Goal: Task Accomplishment & Management: Manage account settings

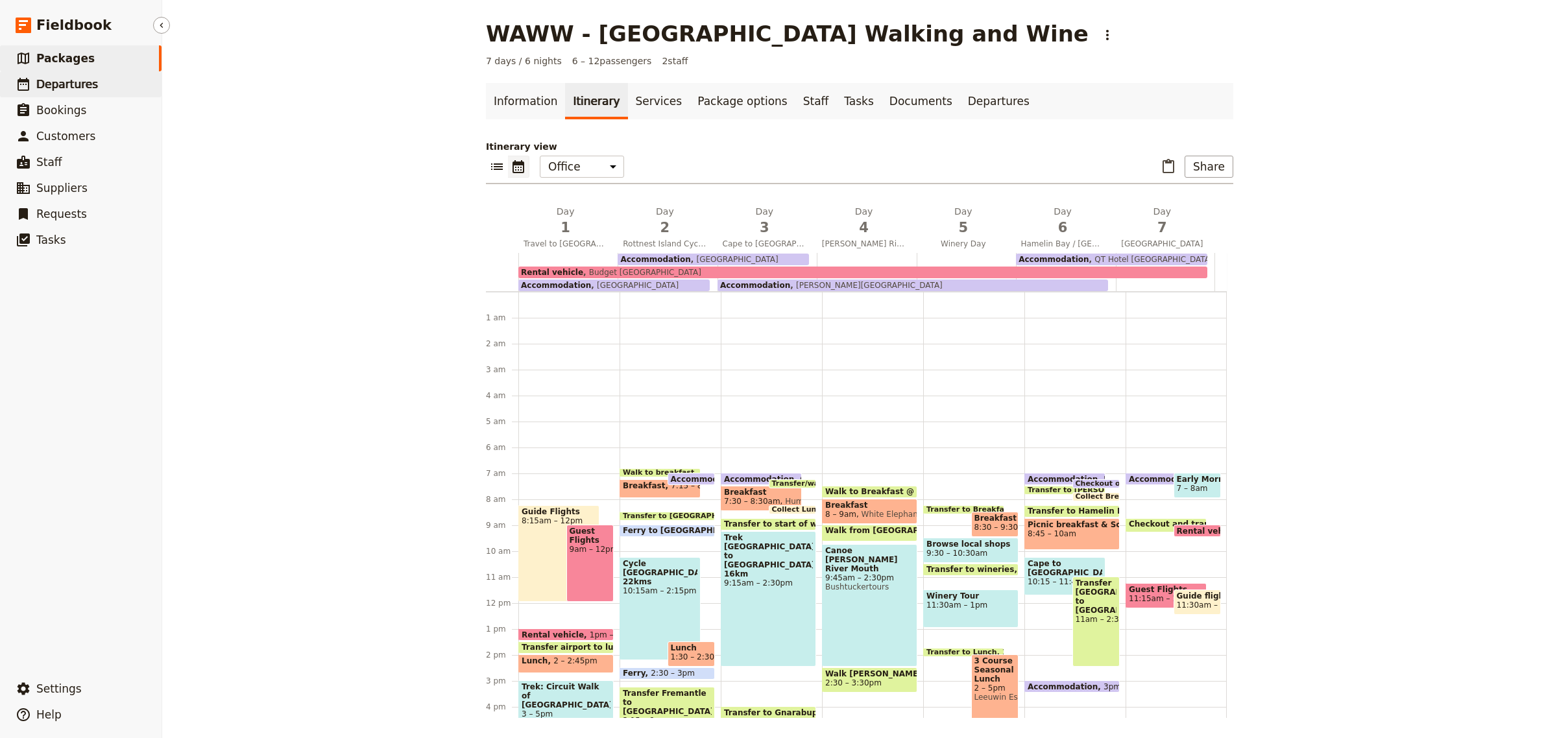
scroll to position [186, 0]
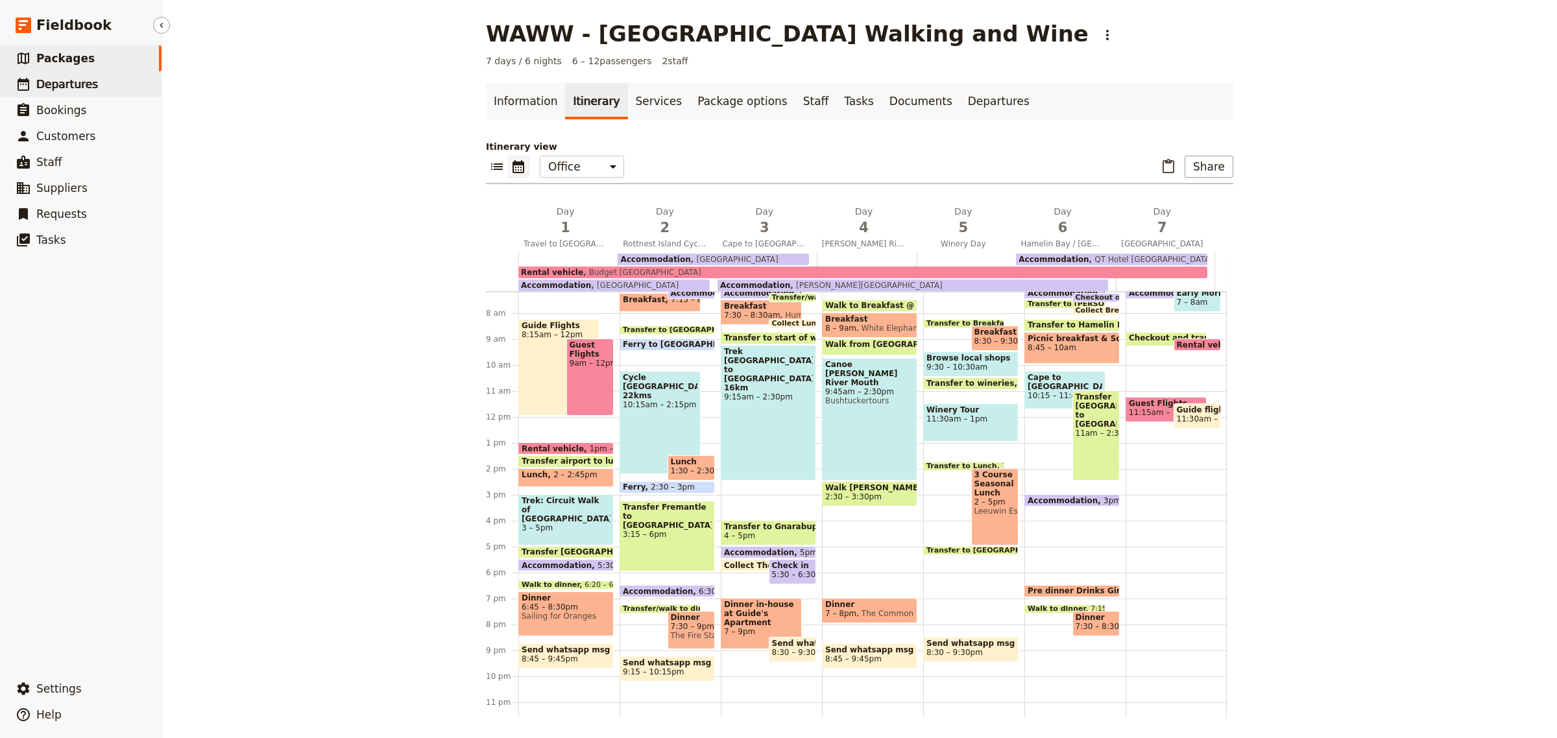
click at [67, 86] on span "Departures" at bounding box center [67, 84] width 62 height 13
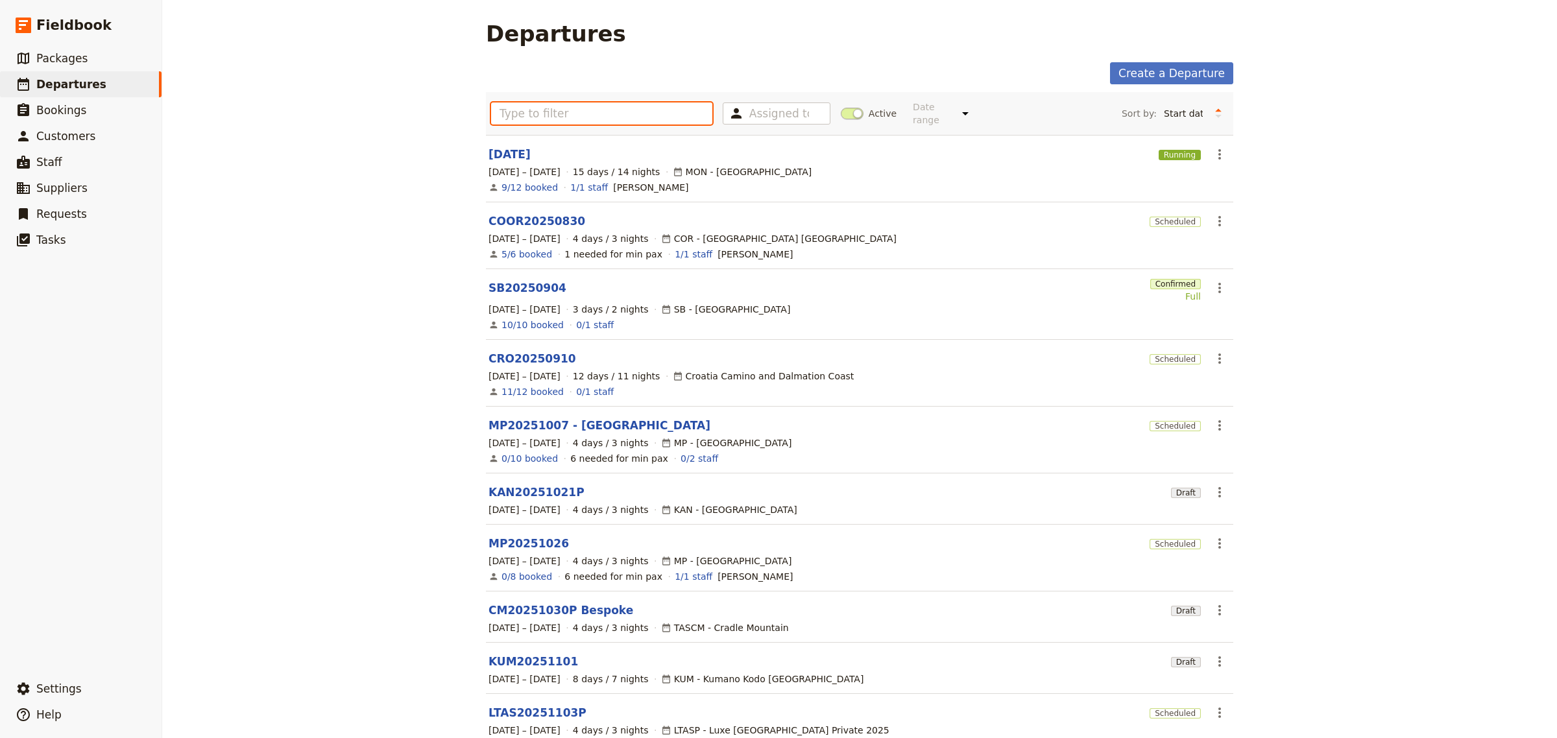
click at [523, 107] on input "text" at bounding box center [601, 113] width 221 height 22
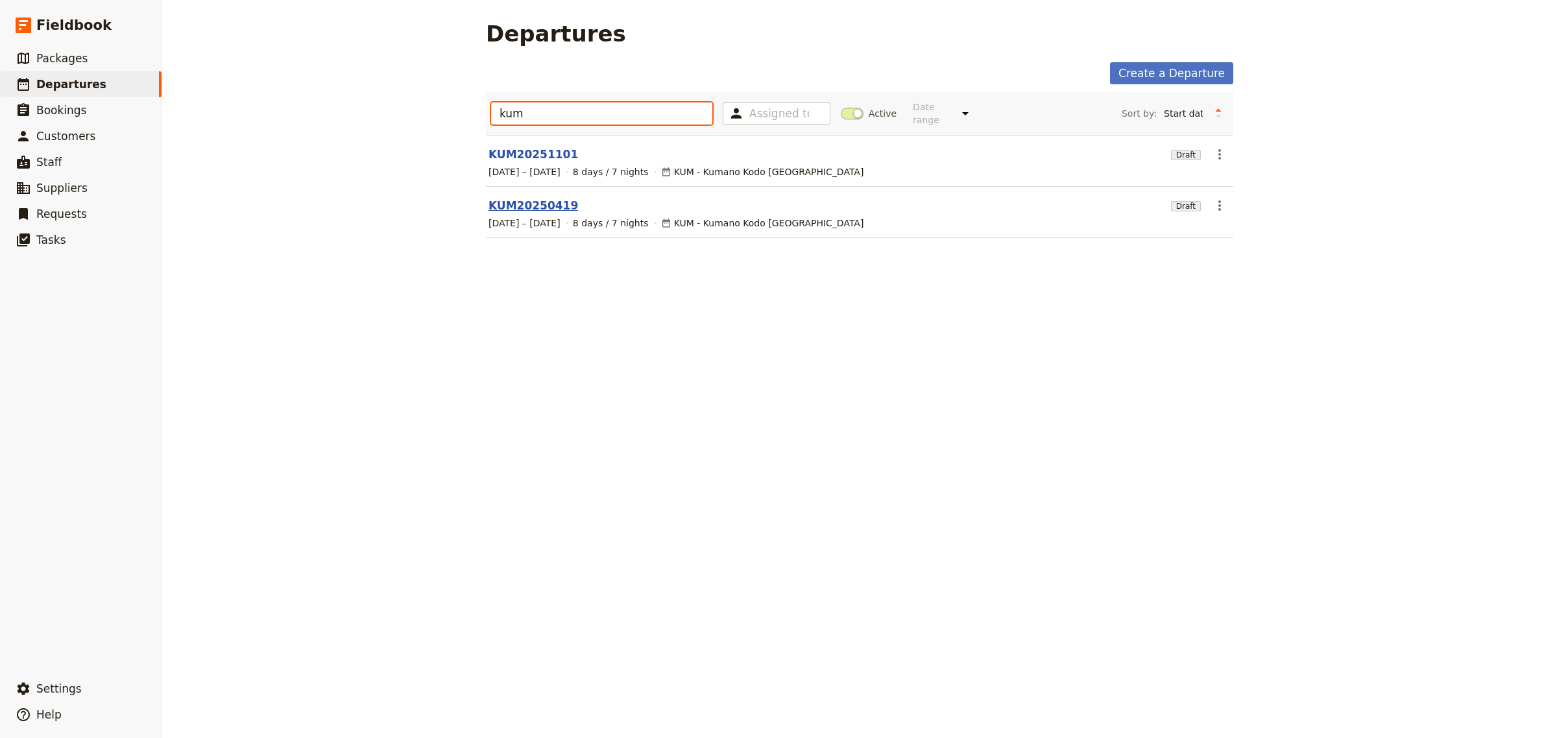
type input "kum"
click at [503, 198] on link "KUM20250419" at bounding box center [533, 206] width 90 height 16
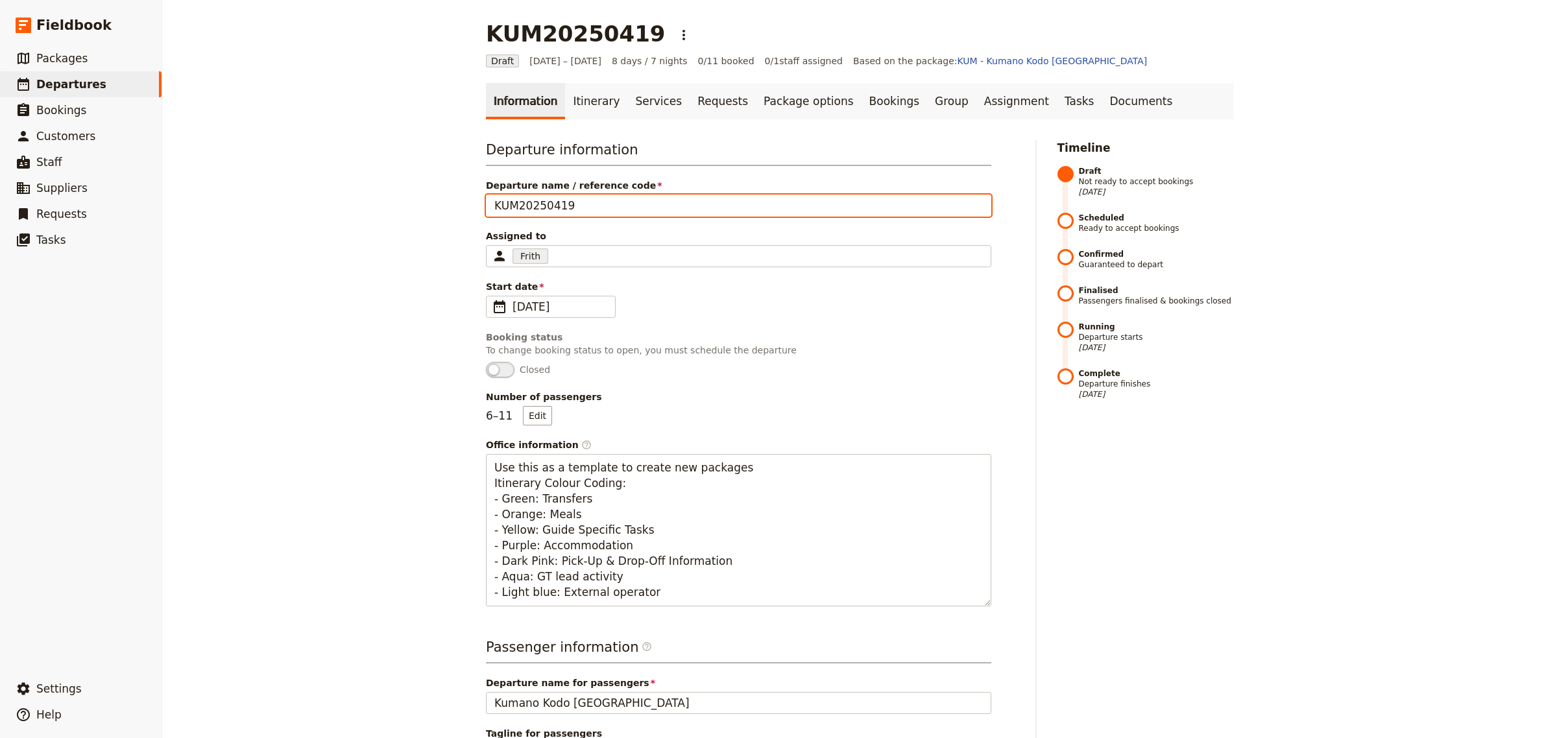
click at [534, 208] on input "KUM20250419" at bounding box center [738, 206] width 505 height 22
type input "KUM20260419"
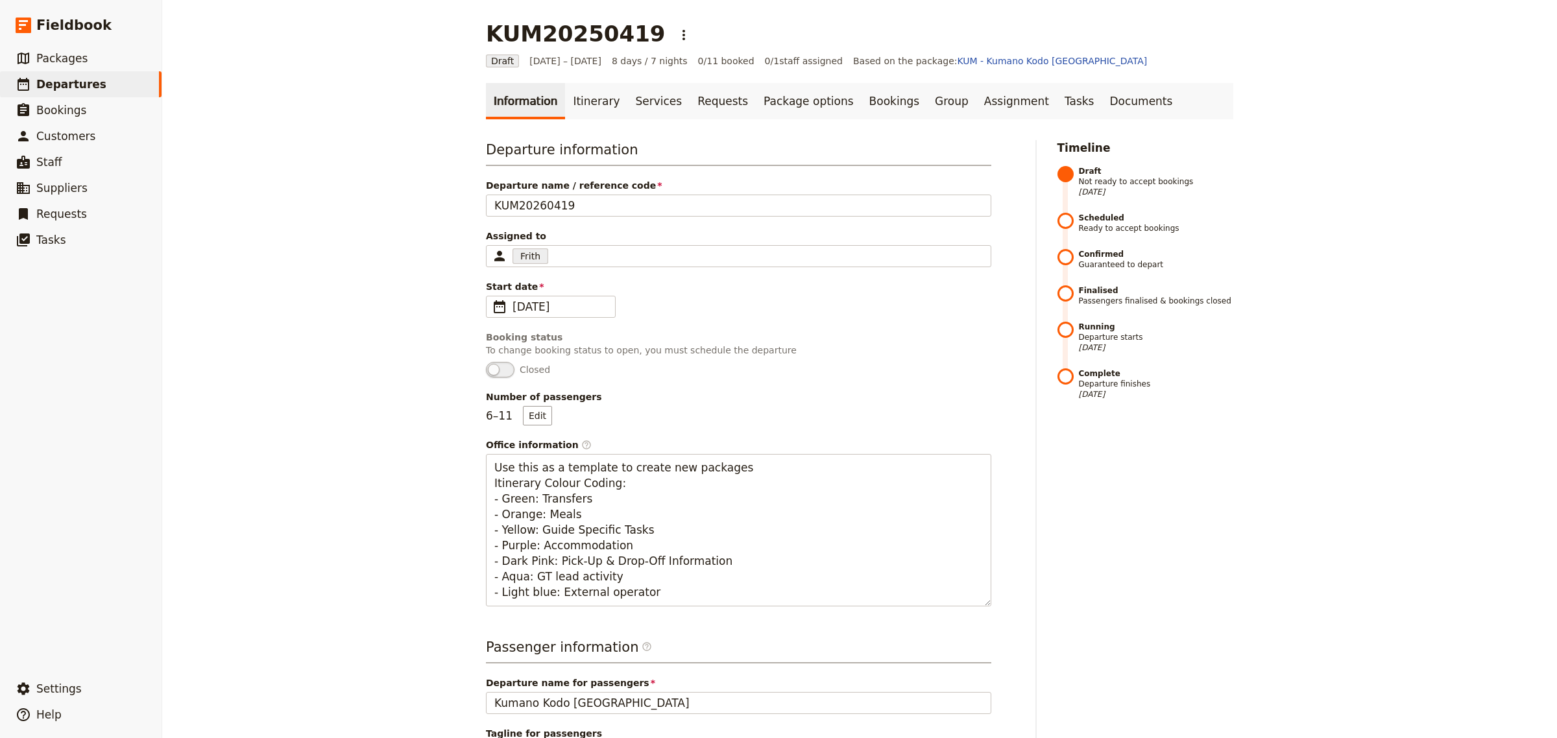
click at [617, 283] on span "Start date" at bounding box center [738, 286] width 505 height 13
click at [492, 296] on input "[DATE]" at bounding box center [491, 296] width 1 height 1
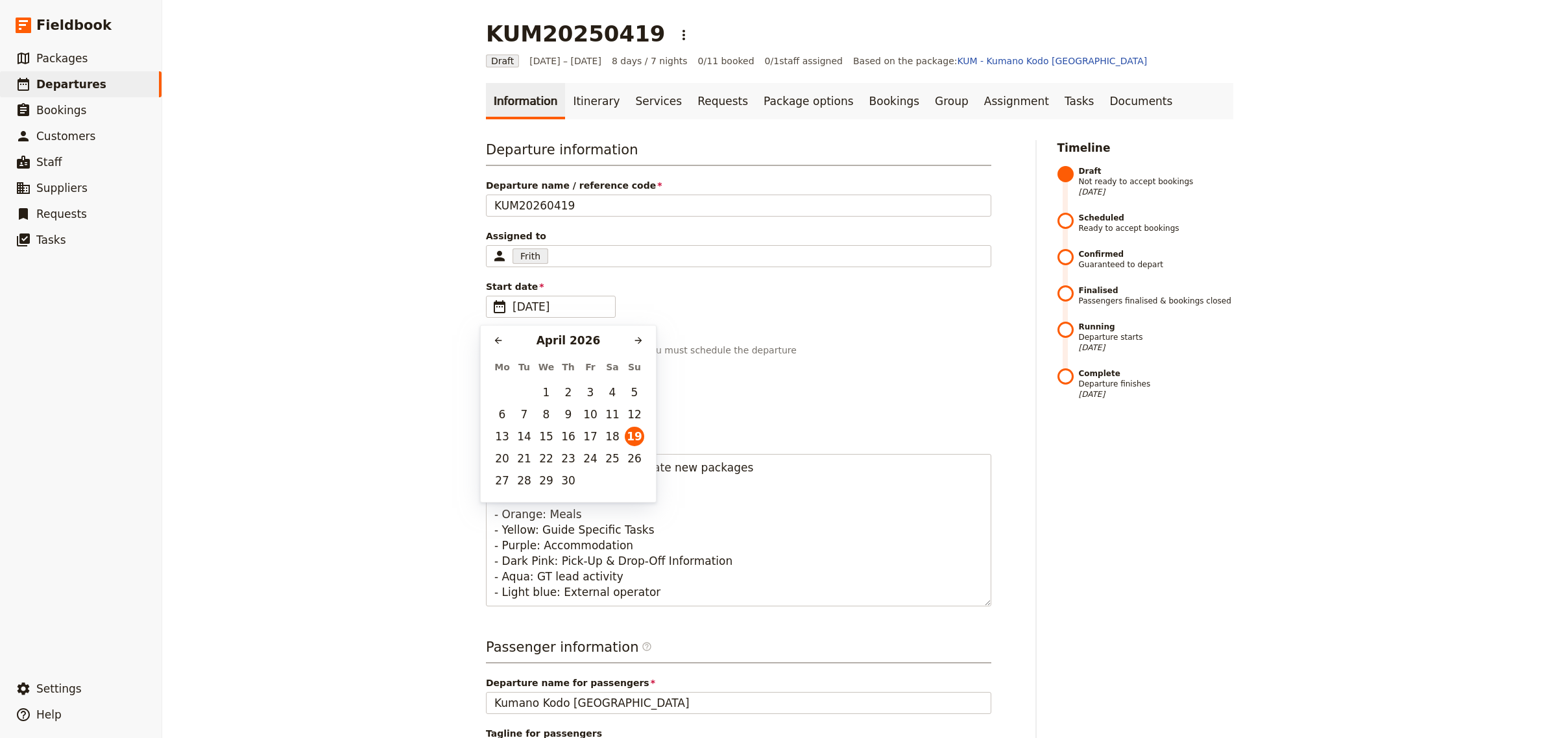
click at [700, 403] on div "Number of passengers 6 – 11 Edit" at bounding box center [738, 407] width 505 height 35
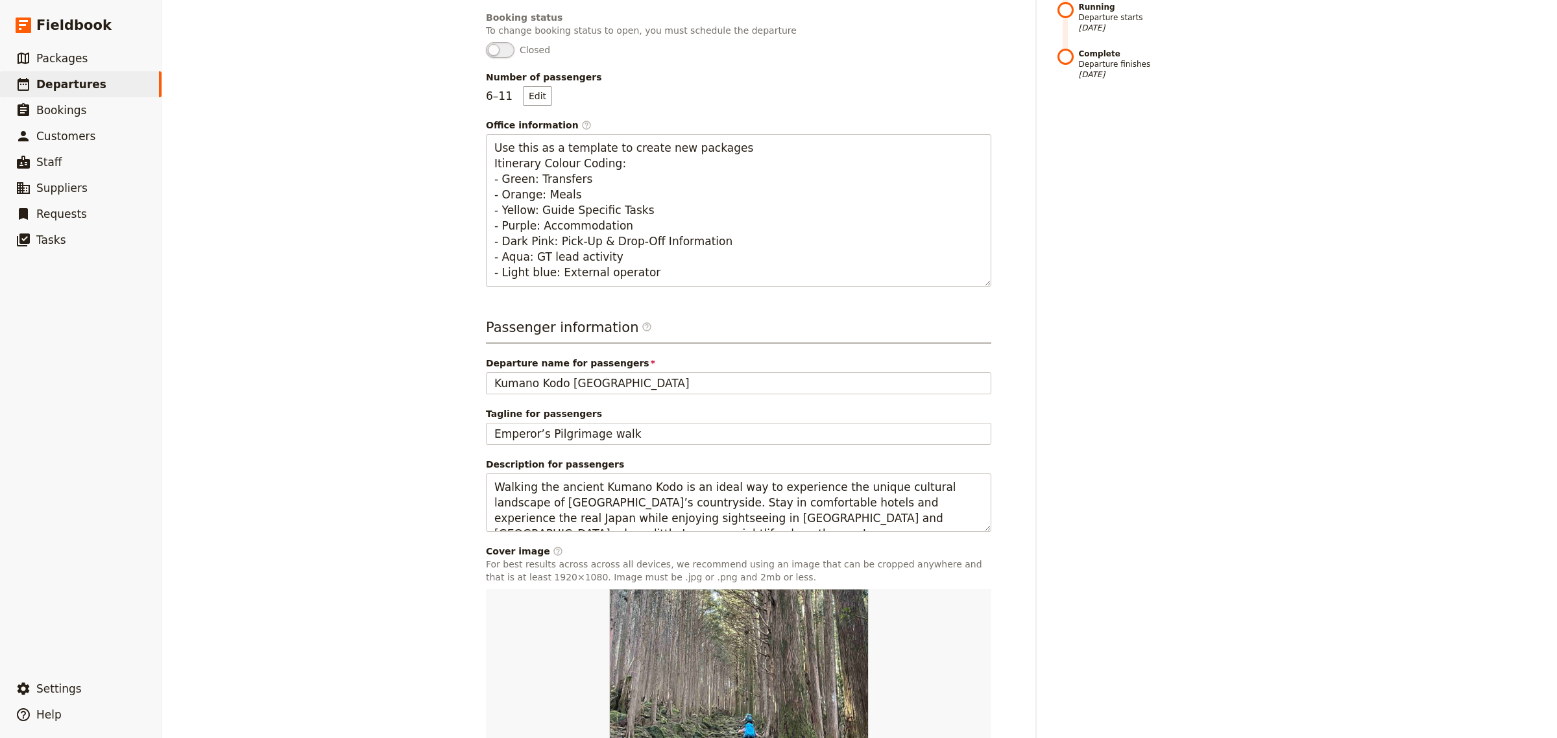
scroll to position [417, 0]
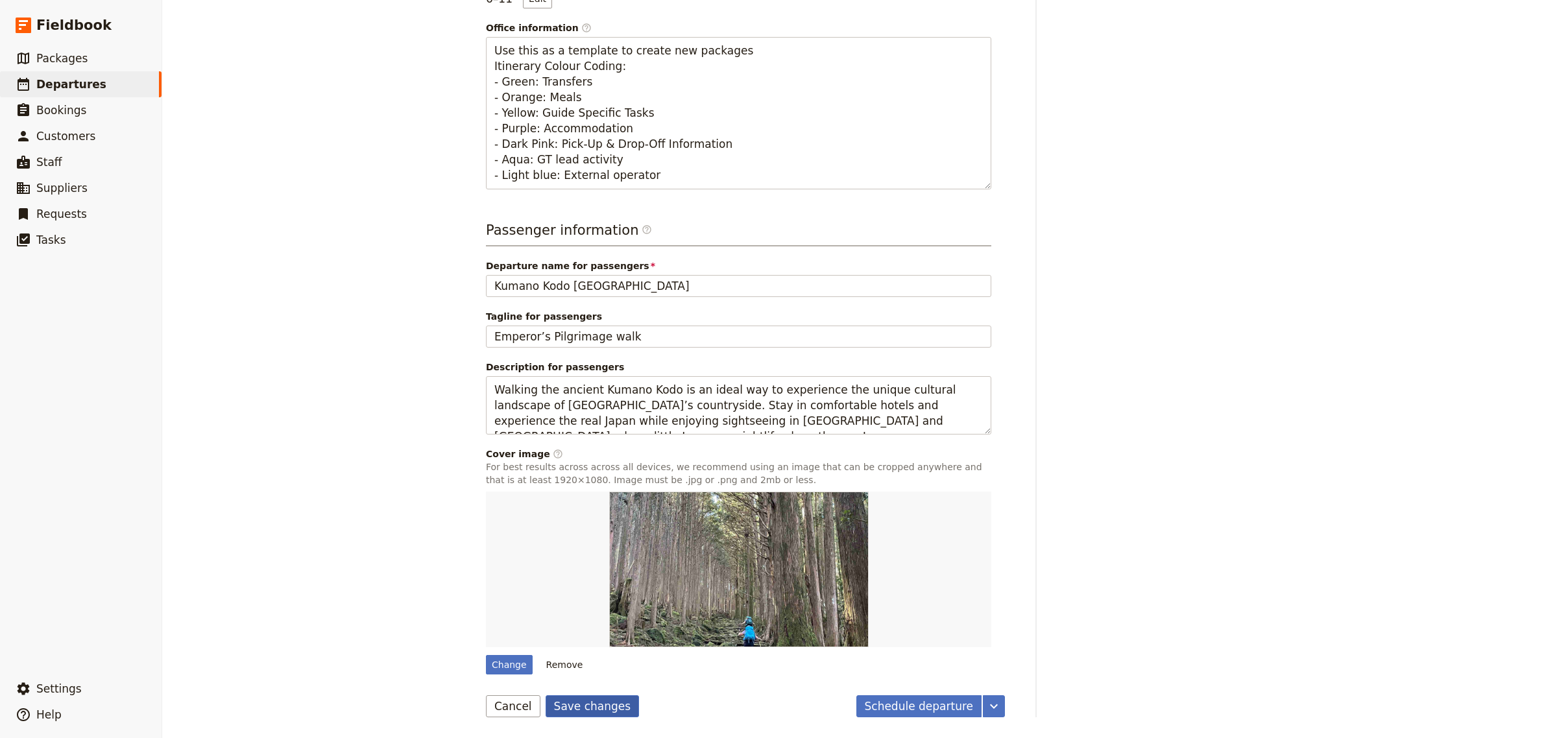
click at [576, 704] on button "Save changes" at bounding box center [592, 706] width 94 height 22
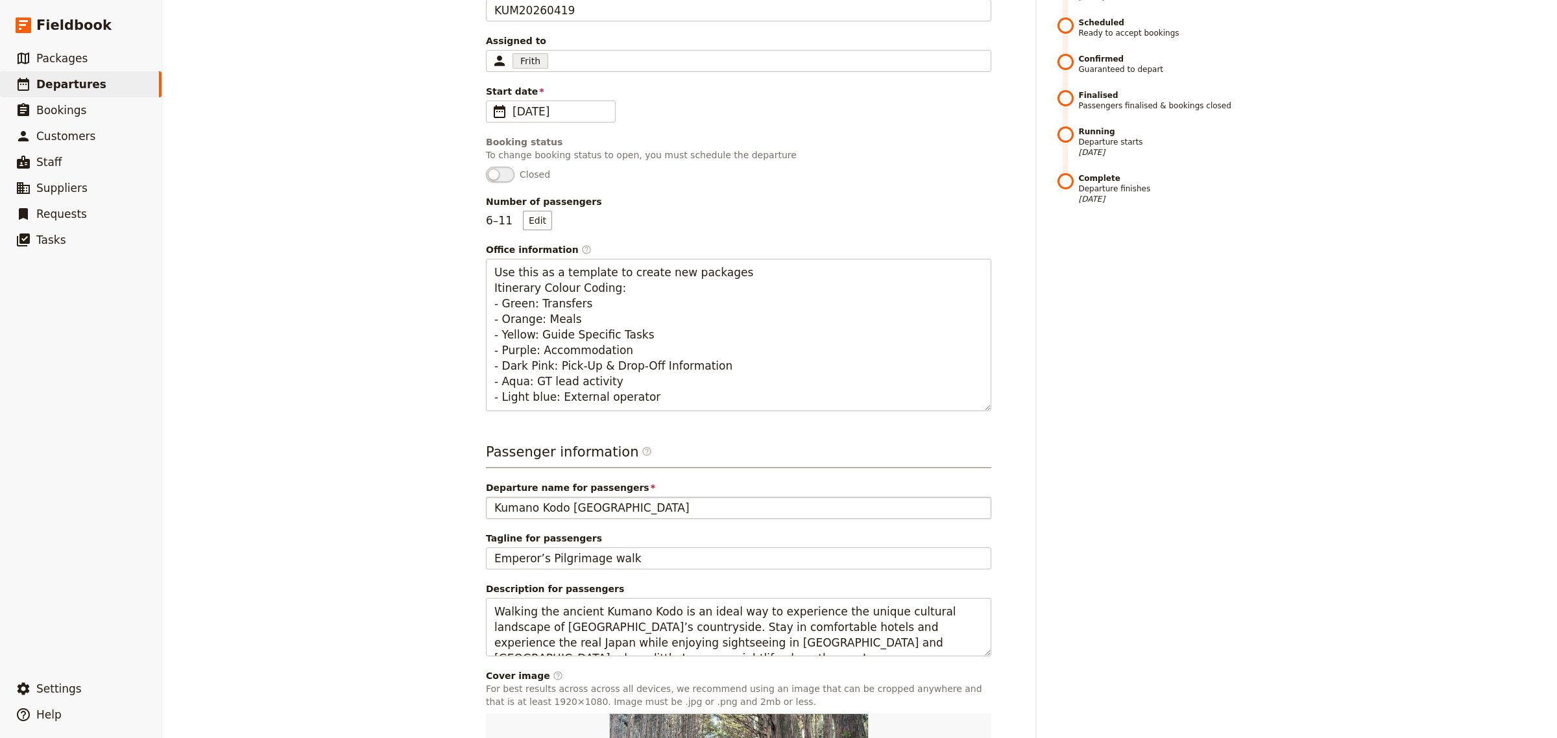
scroll to position [0, 0]
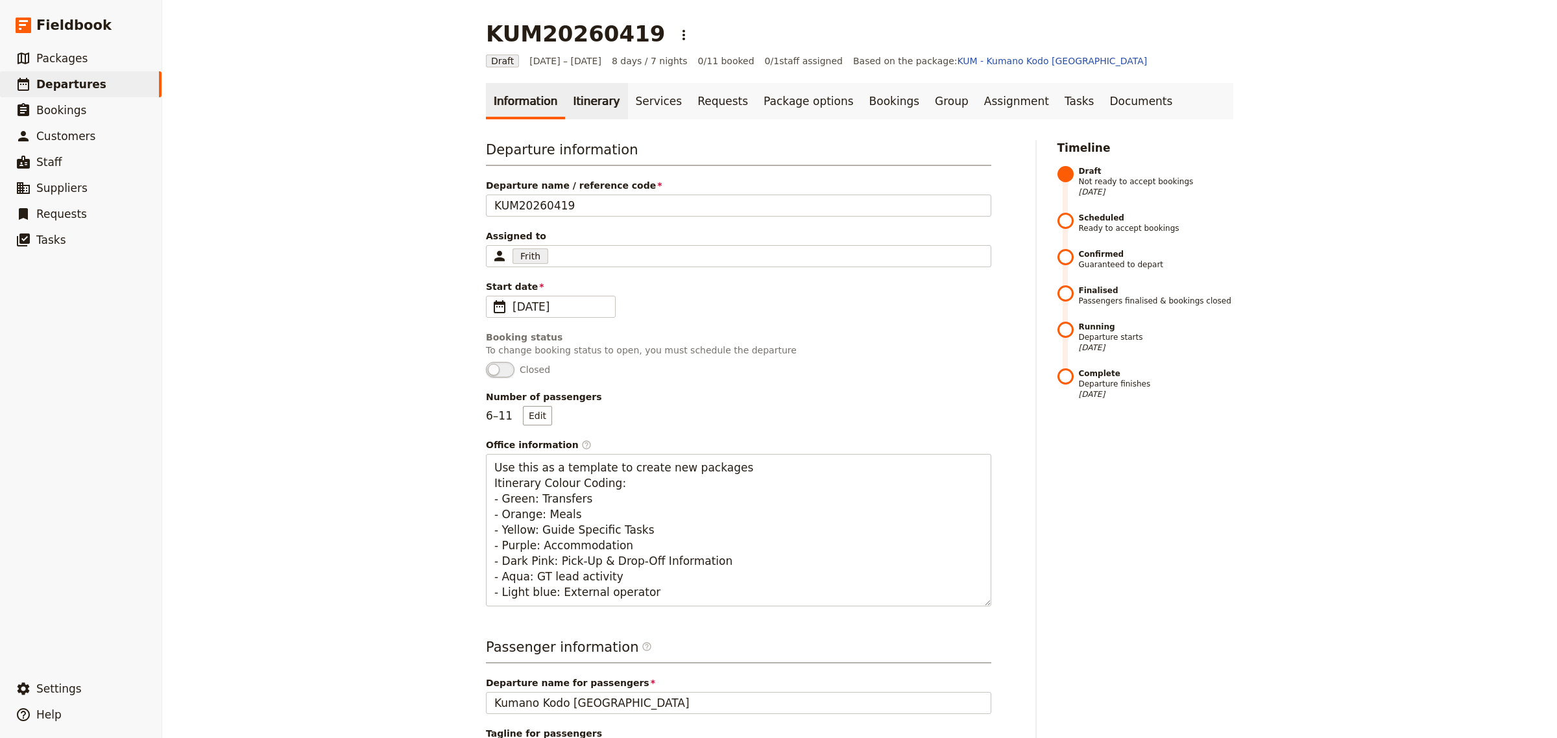
click at [578, 105] on link "Itinerary" at bounding box center [596, 101] width 62 height 36
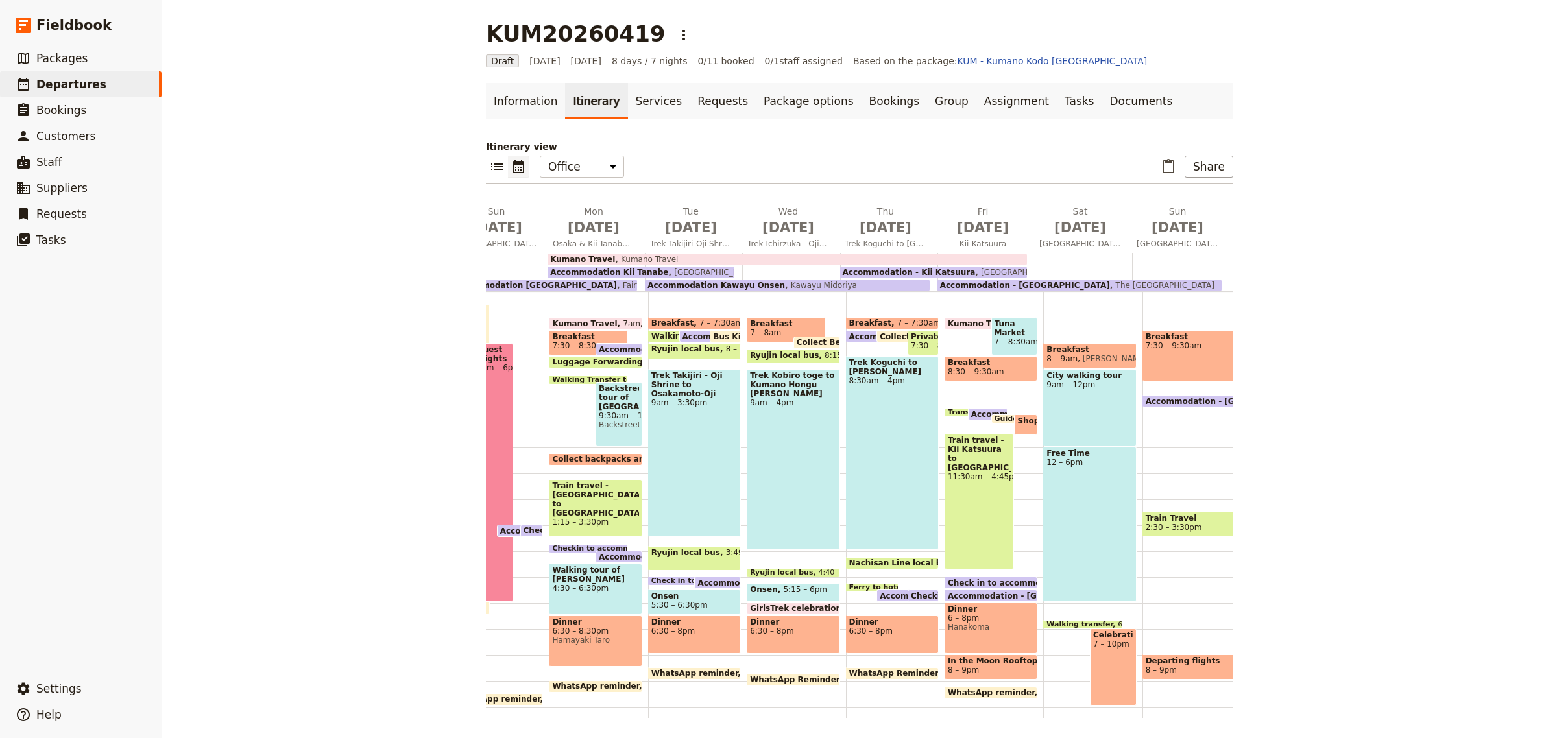
scroll to position [0, 82]
